Goal: Navigation & Orientation: Find specific page/section

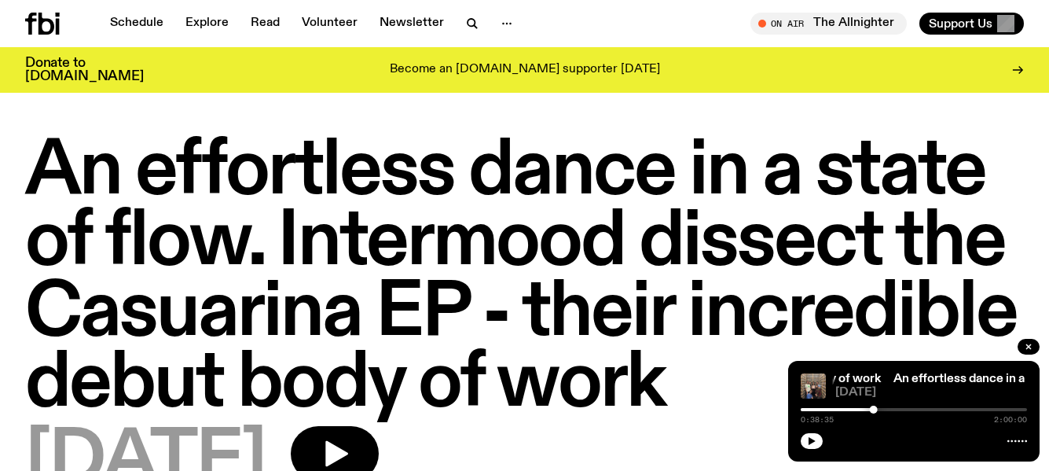
scroll to position [545, 0]
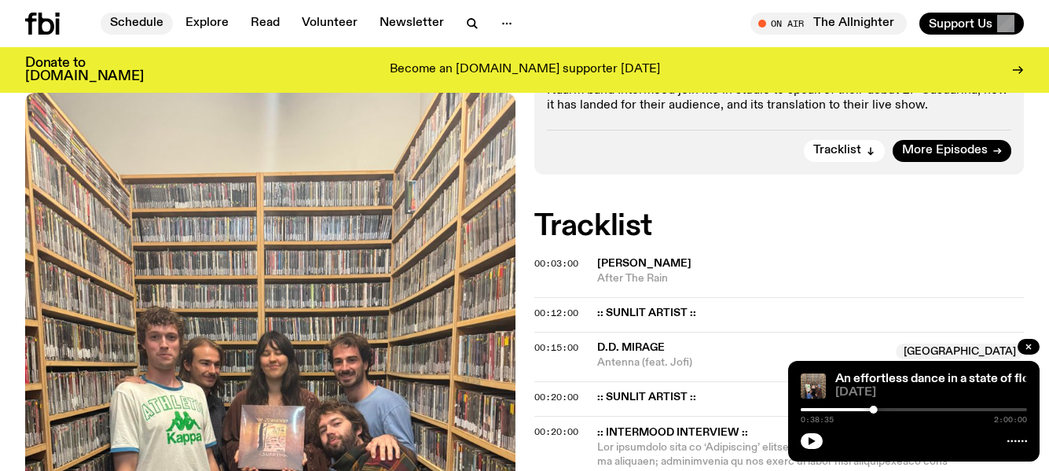
click at [138, 22] on link "Schedule" at bounding box center [137, 24] width 72 height 22
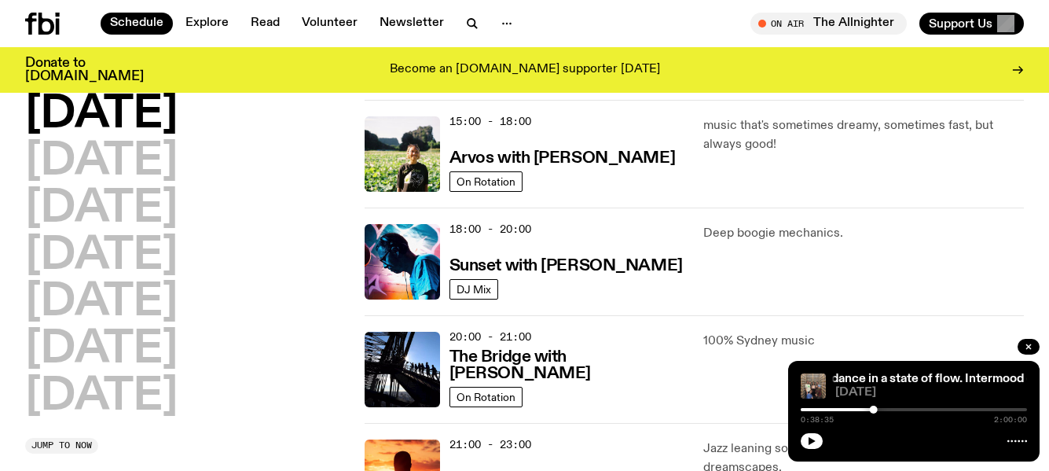
scroll to position [548, 0]
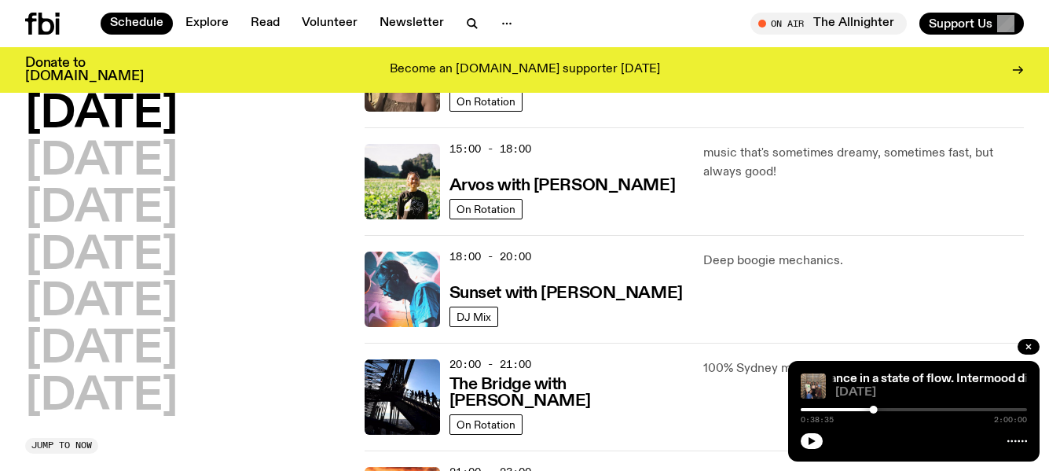
click at [403, 263] on img at bounding box center [402, 288] width 75 height 75
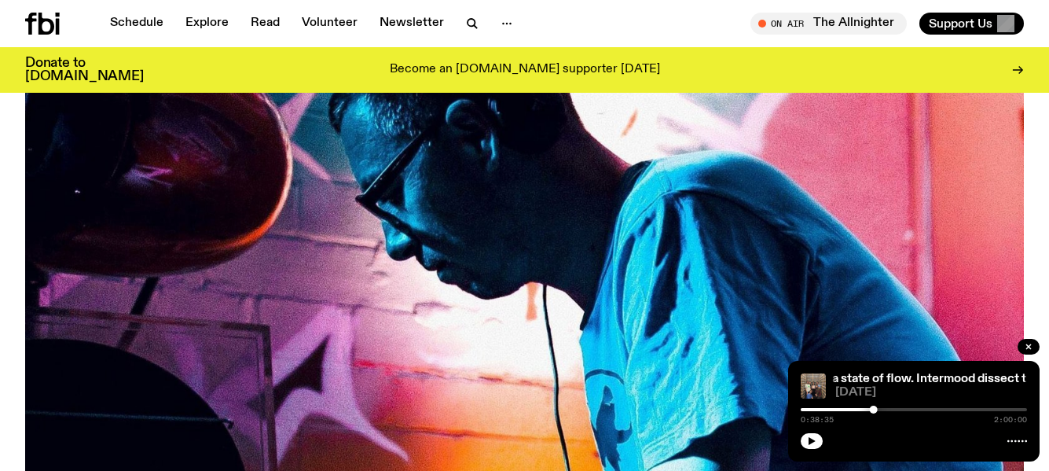
scroll to position [626, 0]
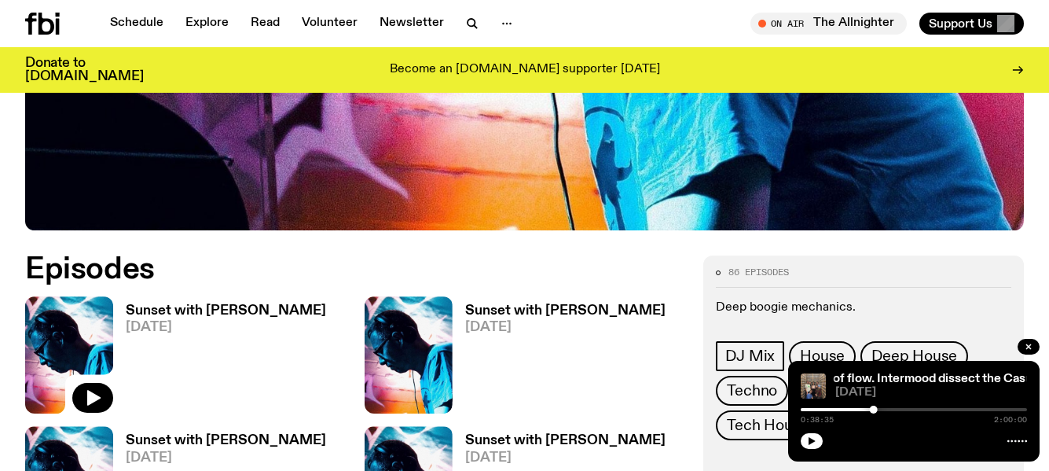
click at [67, 296] on img at bounding box center [69, 354] width 88 height 117
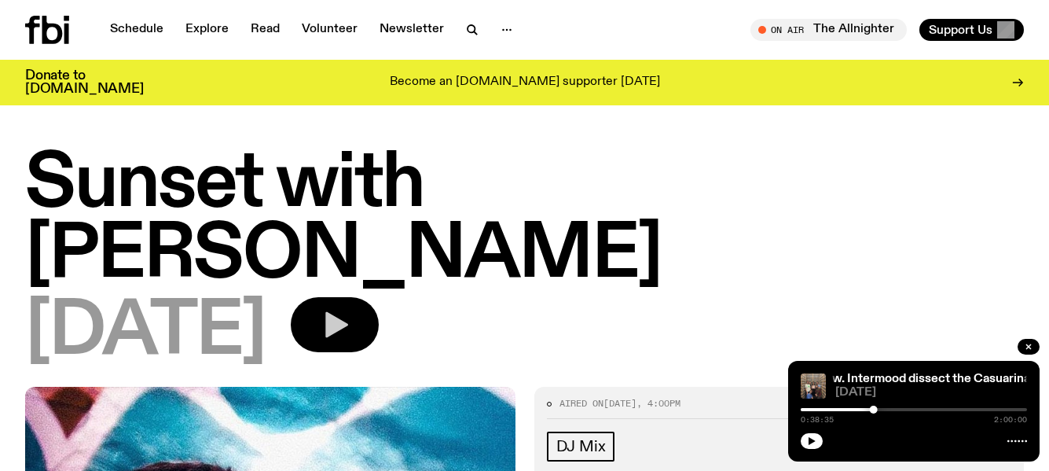
click at [348, 312] on icon "button" at bounding box center [336, 325] width 23 height 26
